Goal: Information Seeking & Learning: Learn about a topic

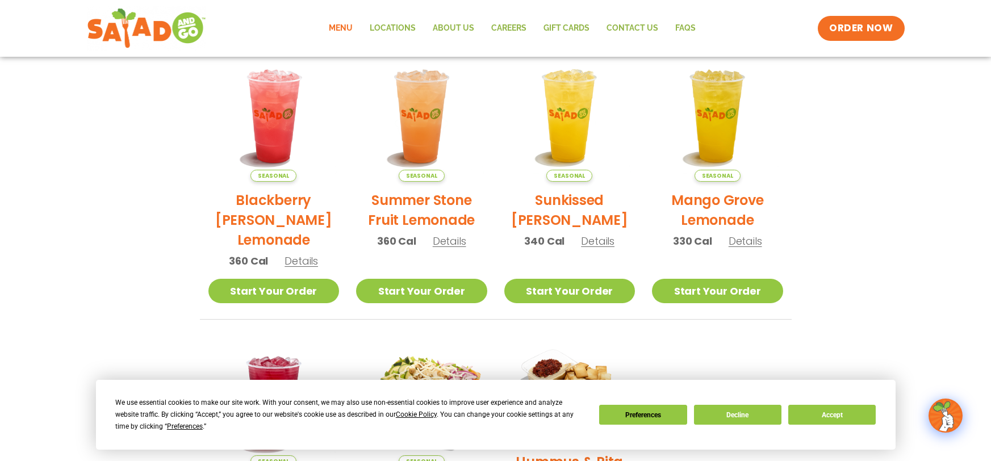
scroll to position [294, 0]
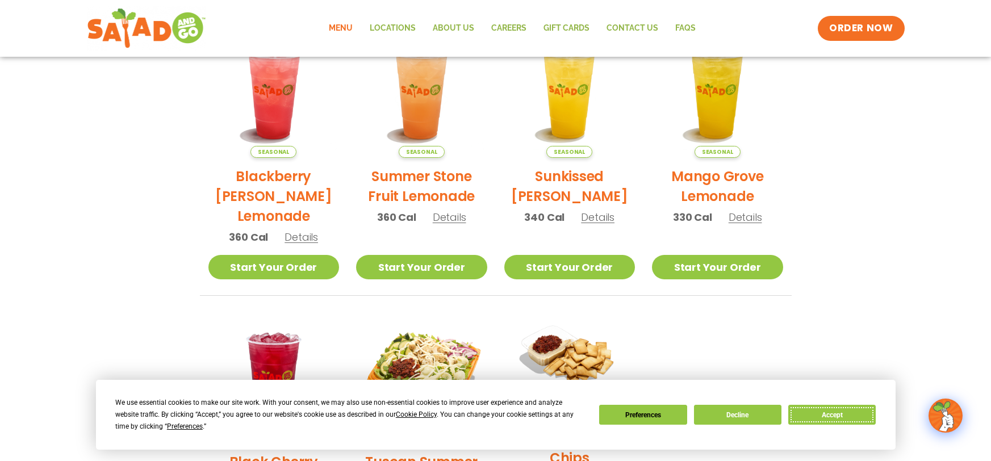
click at [821, 416] on button "Accept" at bounding box center [831, 415] width 87 height 20
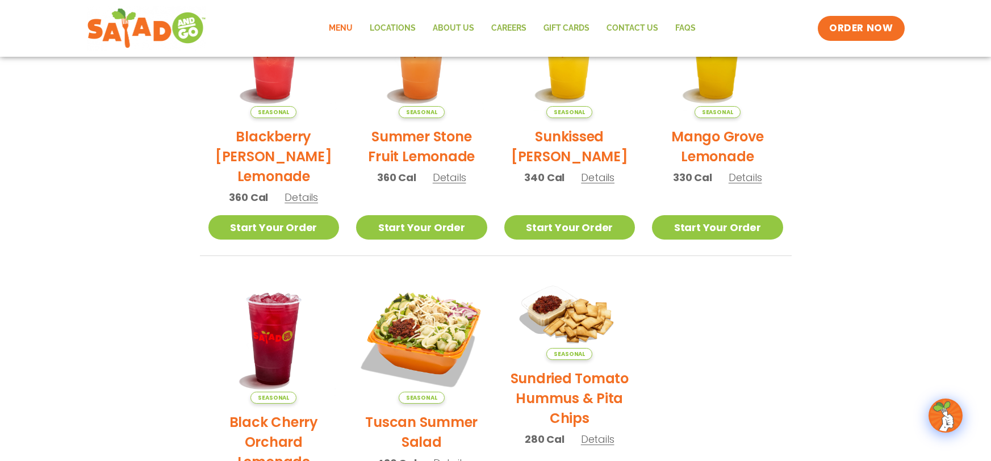
scroll to position [424, 0]
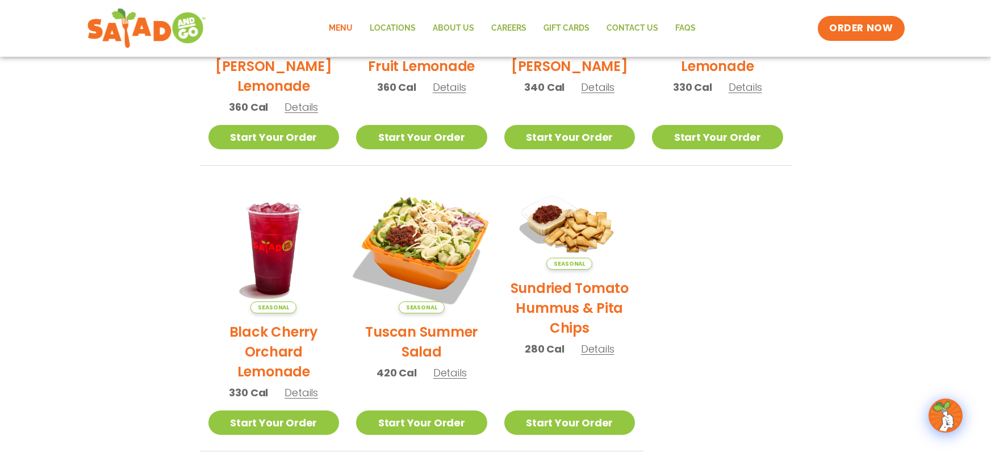
click at [423, 254] on img at bounding box center [422, 248] width 154 height 154
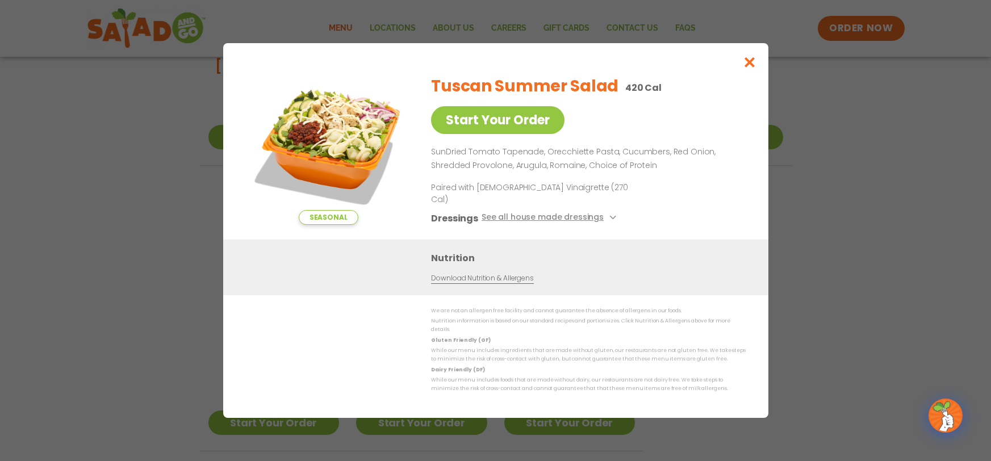
click at [356, 139] on img at bounding box center [328, 145] width 159 height 159
click at [608, 212] on button "See all house made dressings" at bounding box center [550, 218] width 138 height 14
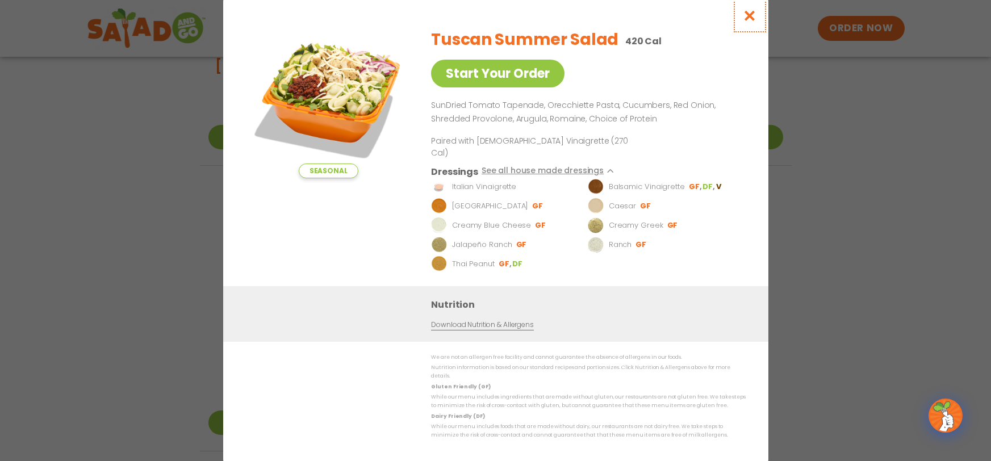
click at [751, 22] on icon "Close modal" at bounding box center [749, 16] width 14 height 12
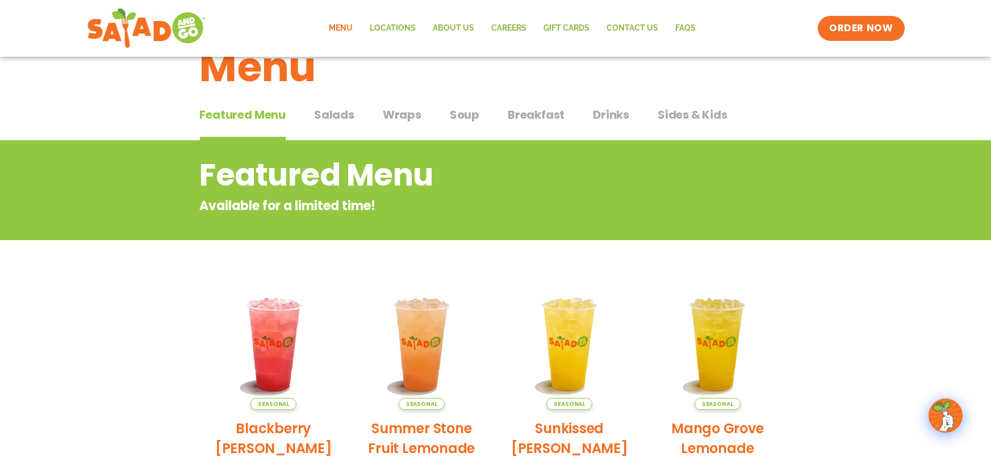
scroll to position [0, 0]
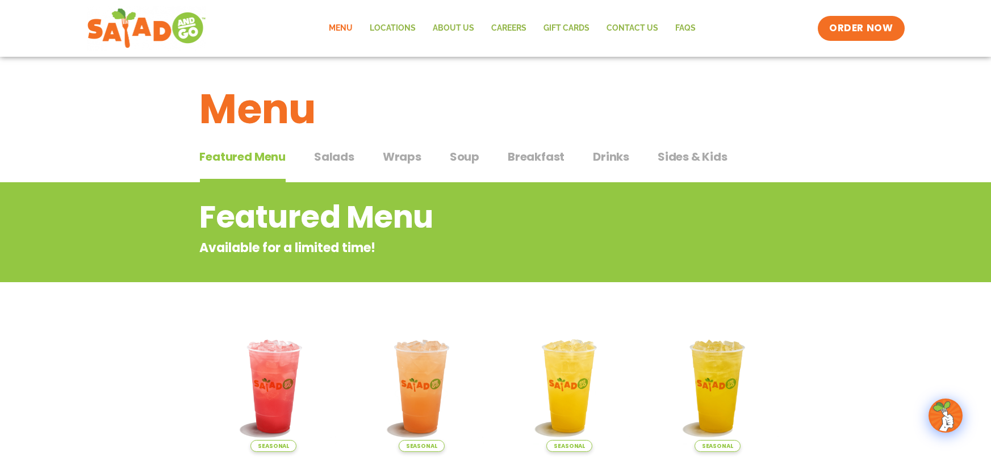
click at [333, 159] on span "Salads" at bounding box center [334, 156] width 40 height 17
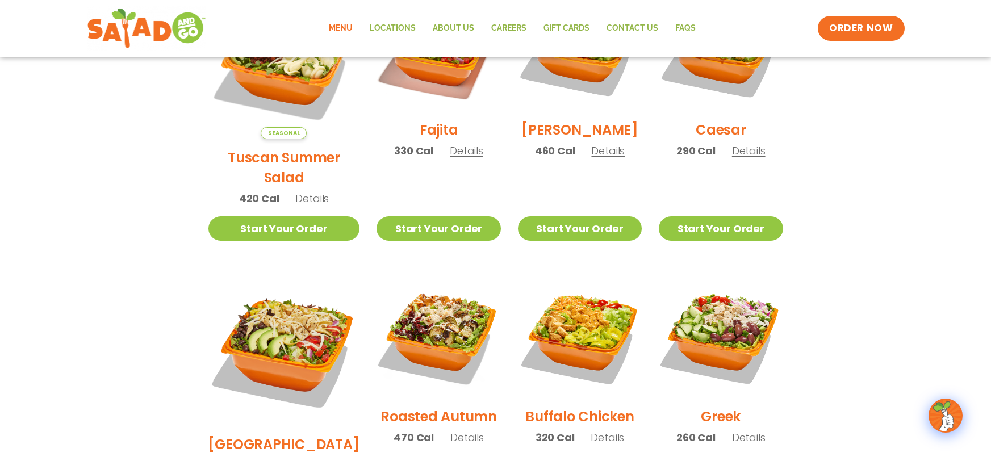
scroll to position [391, 0]
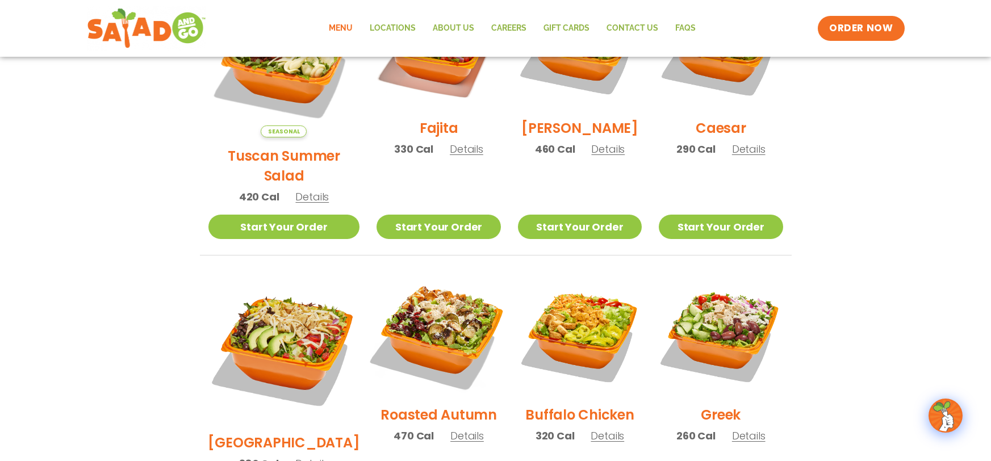
click at [436, 304] on img at bounding box center [438, 334] width 145 height 145
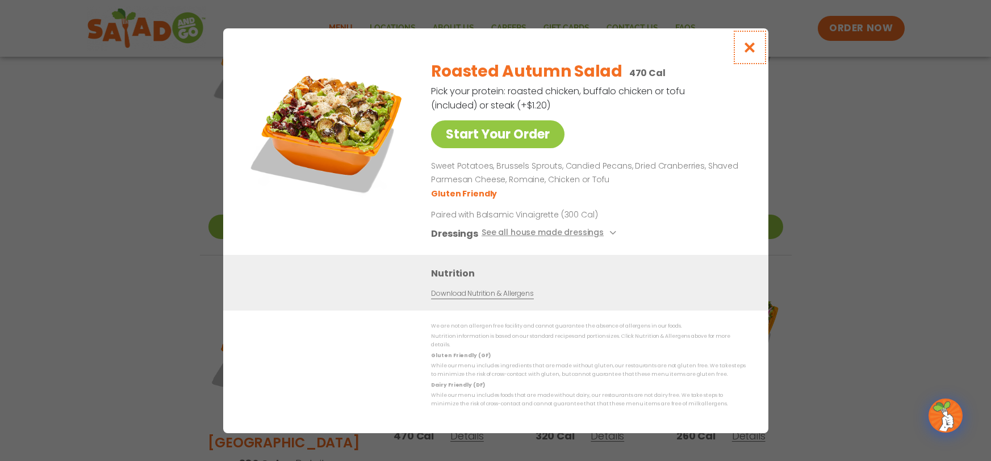
click at [750, 48] on icon "Close modal" at bounding box center [749, 47] width 14 height 12
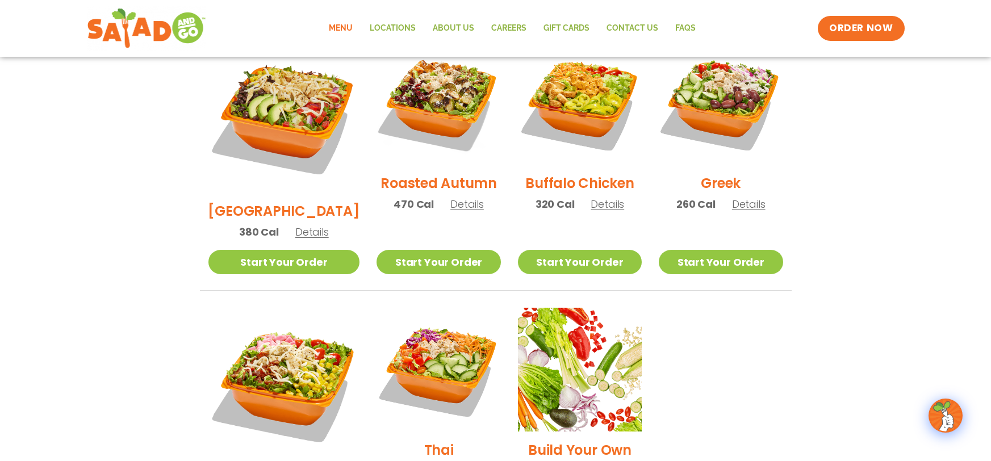
scroll to position [629, 0]
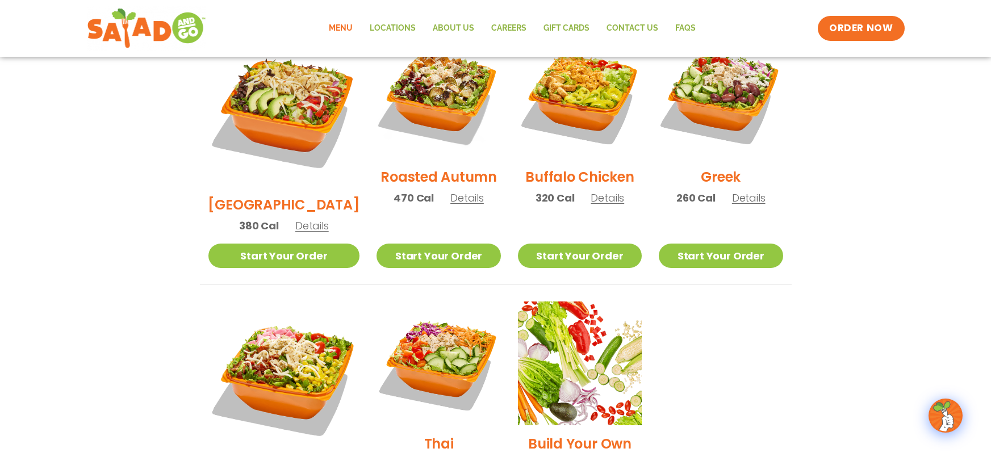
click at [427, 434] on h2 "Thai" at bounding box center [439, 444] width 30 height 20
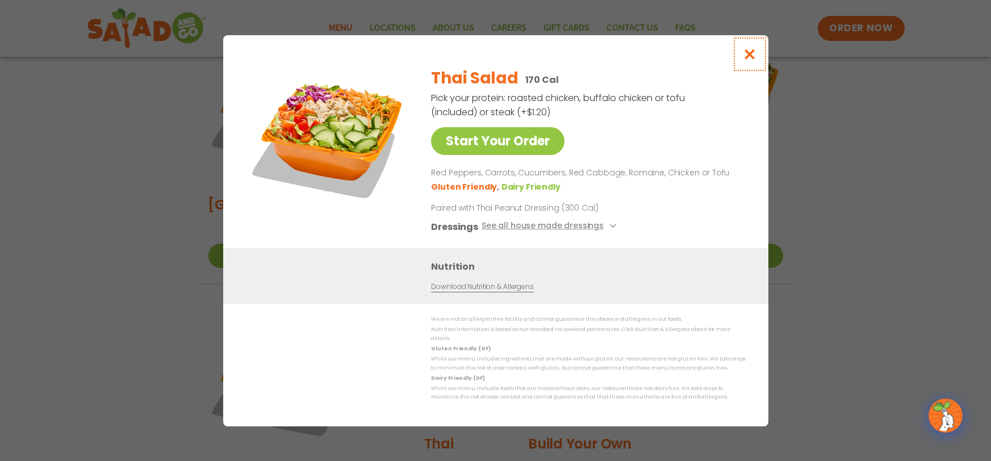
click at [752, 57] on icon "Close modal" at bounding box center [749, 54] width 14 height 12
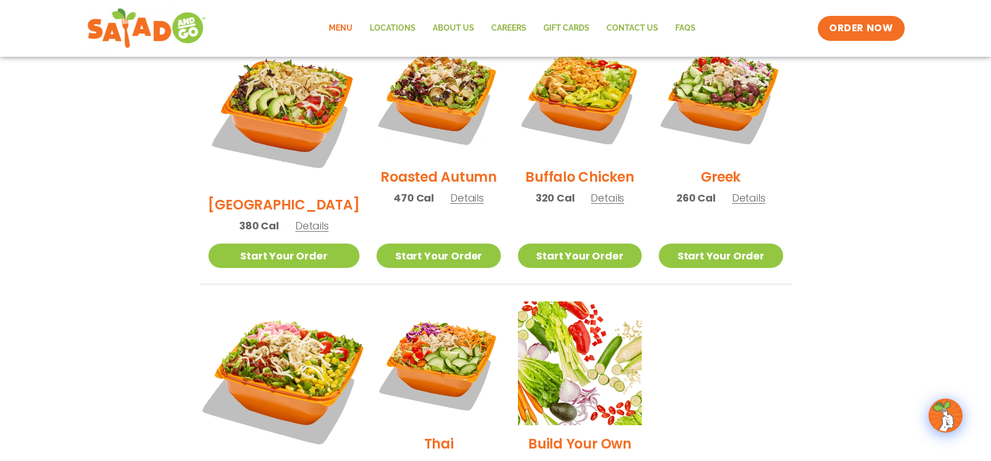
click at [283, 327] on img at bounding box center [284, 378] width 178 height 178
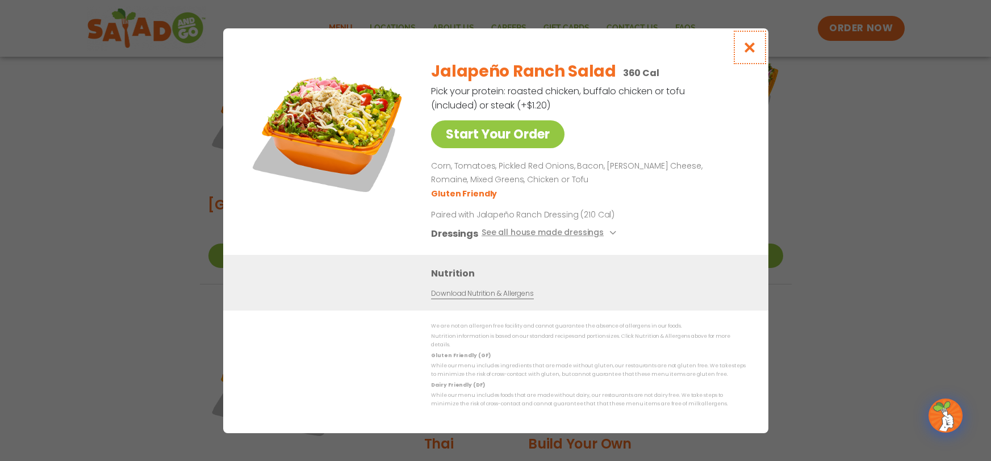
click at [758, 52] on button "Close modal" at bounding box center [749, 47] width 37 height 38
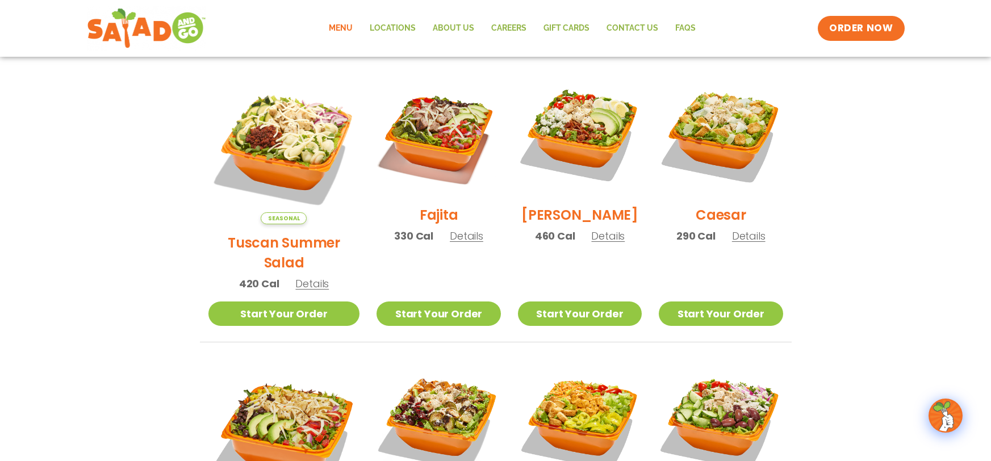
scroll to position [187, 0]
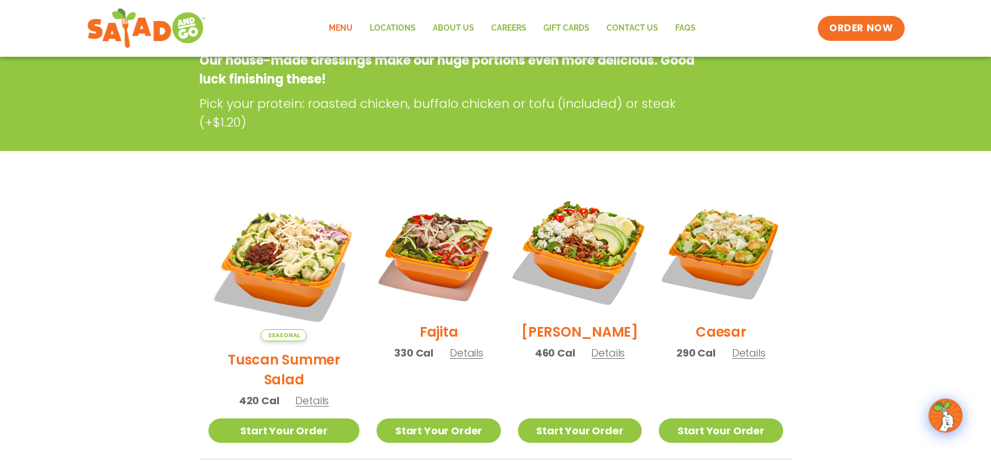
click at [579, 254] on img at bounding box center [579, 251] width 145 height 145
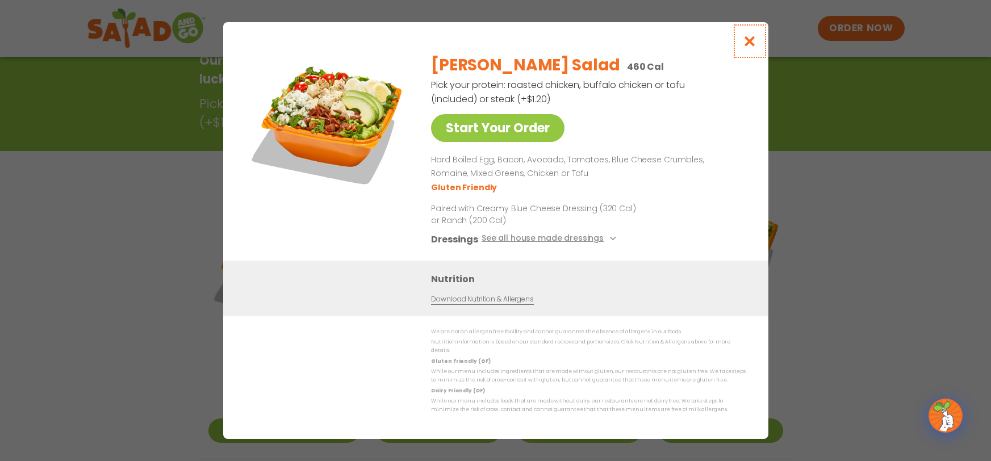
click at [751, 47] on icon "Close modal" at bounding box center [749, 41] width 14 height 12
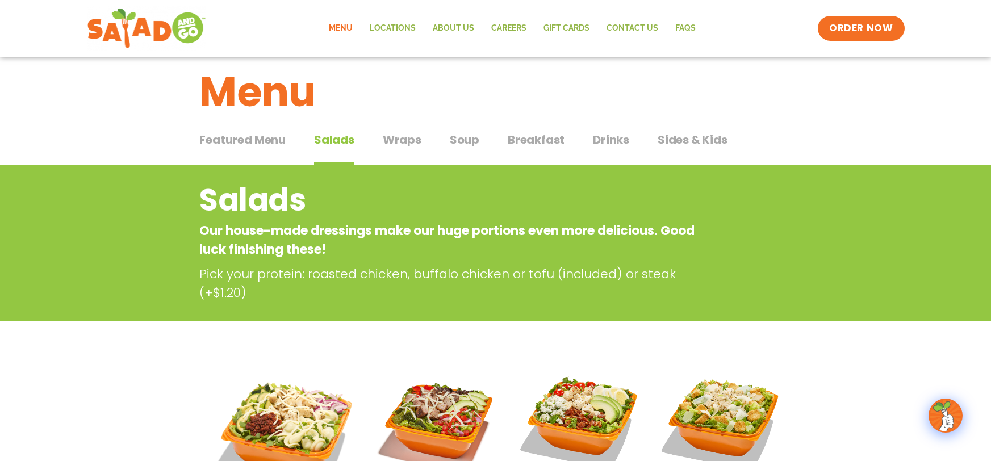
scroll to position [0, 0]
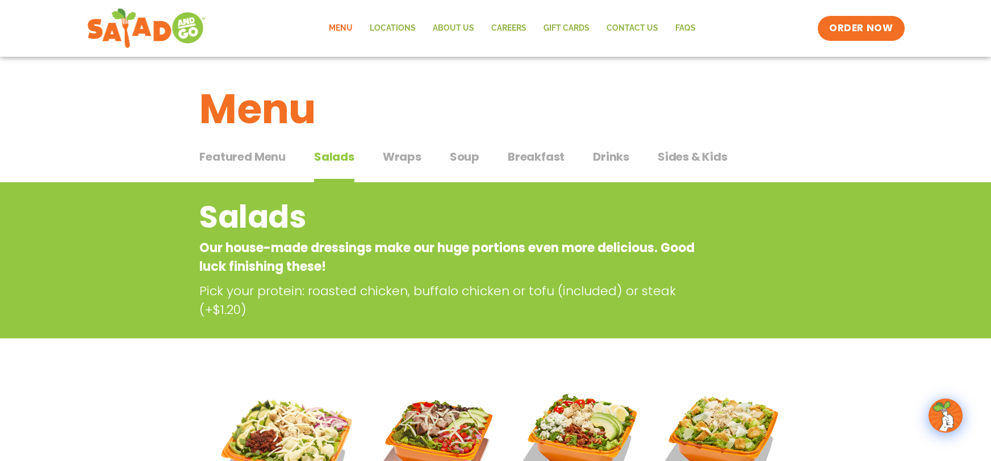
click at [409, 156] on span "Wraps" at bounding box center [402, 156] width 39 height 17
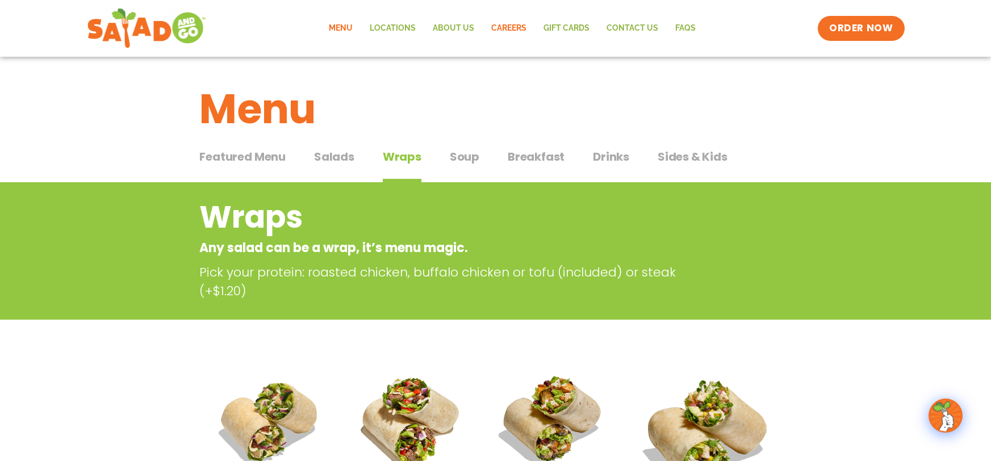
click at [504, 24] on link "Careers" at bounding box center [509, 28] width 52 height 26
